Goal: Transaction & Acquisition: Purchase product/service

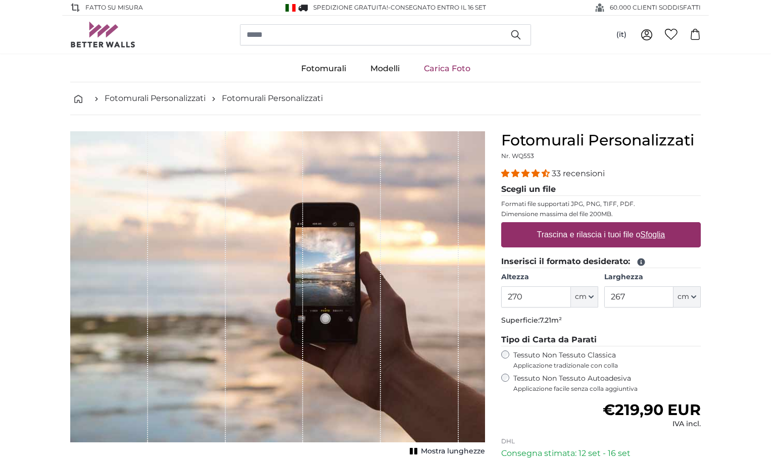
type input "270"
click at [630, 296] on input "267" at bounding box center [638, 296] width 69 height 21
type input "2"
click at [551, 295] on input "270" at bounding box center [535, 296] width 69 height 21
type input "274"
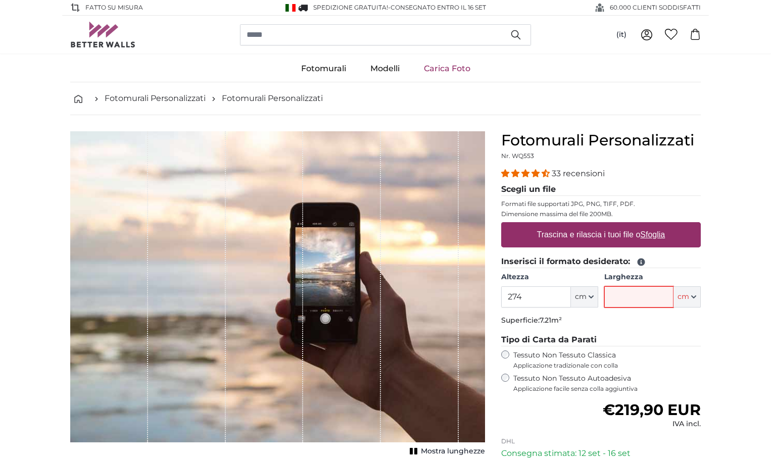
click at [612, 294] on input "Larghezza" at bounding box center [638, 296] width 69 height 21
type input "506"
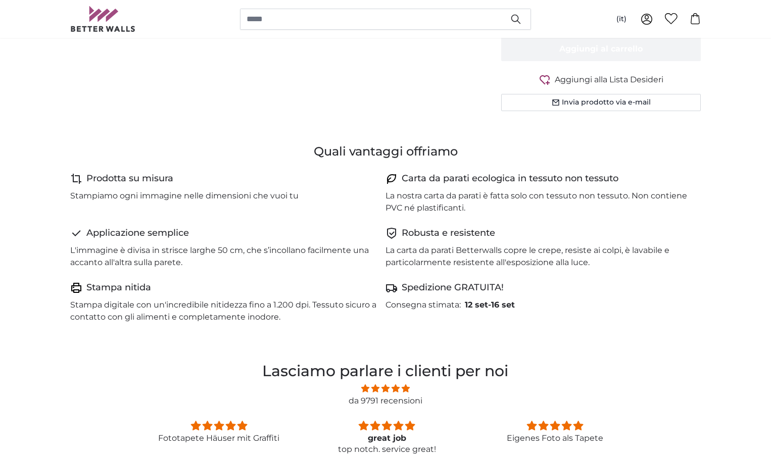
scroll to position [505, 0]
